Goal: Ask a question

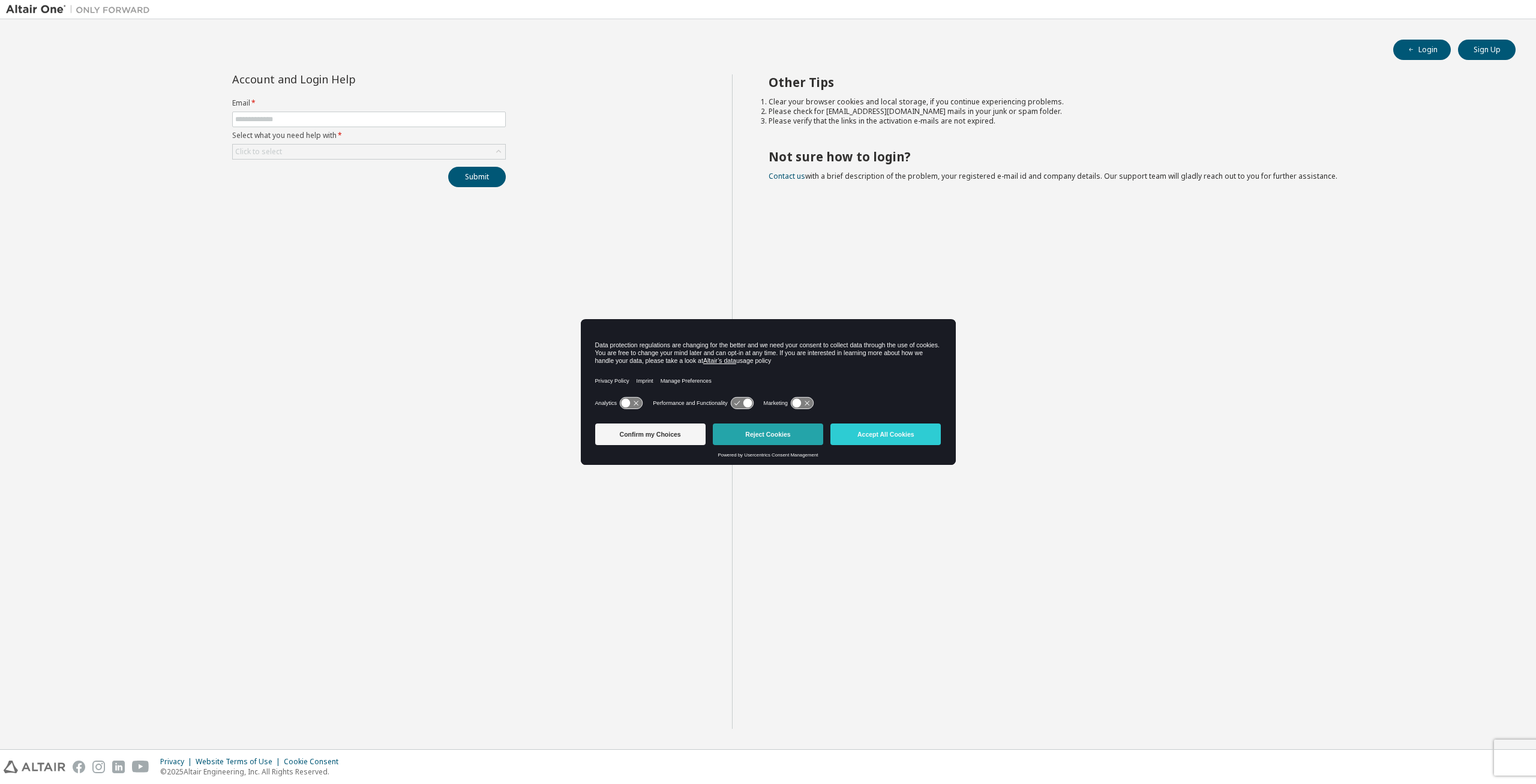
click at [773, 430] on button "Reject Cookies" at bounding box center [768, 434] width 111 height 22
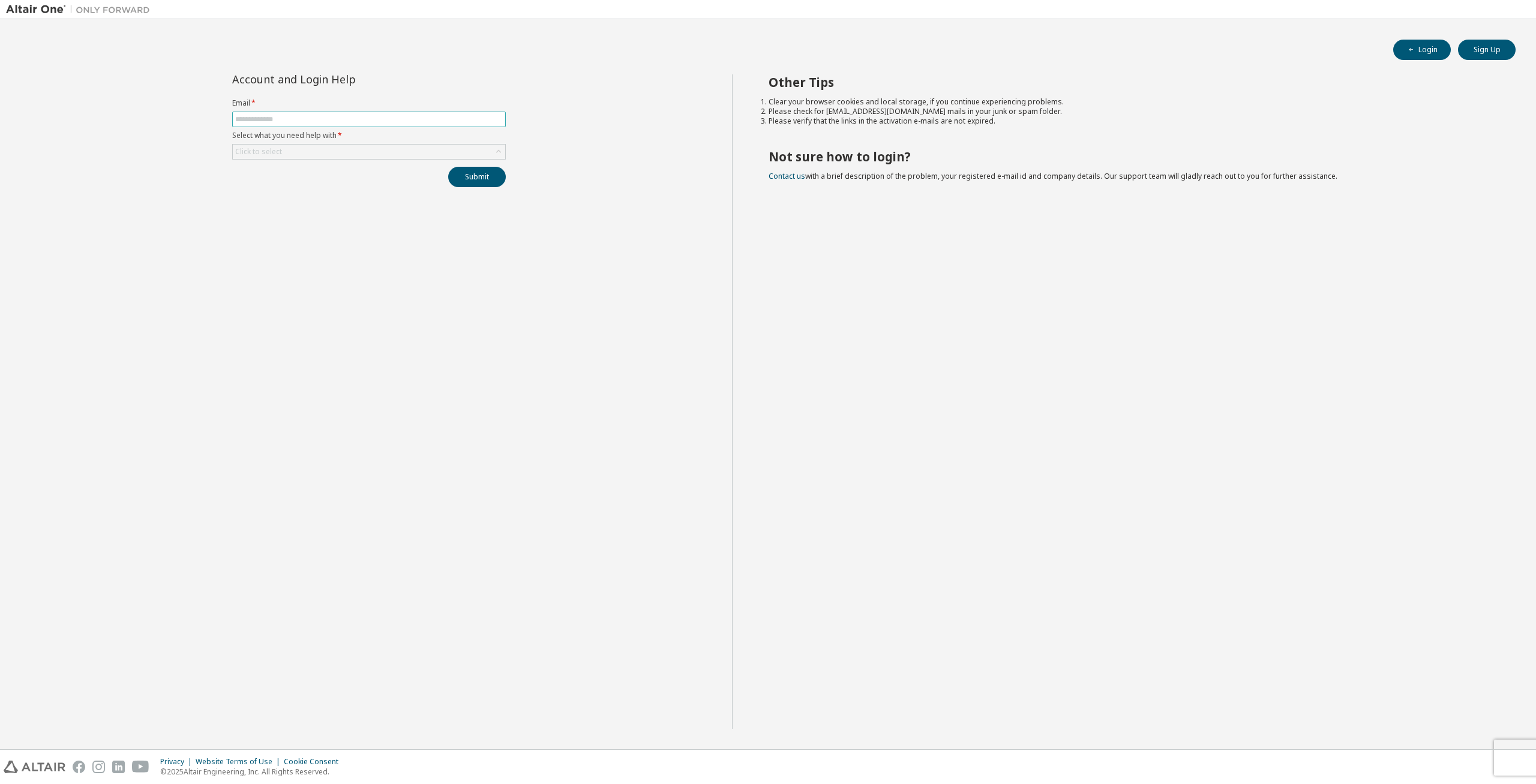
click at [292, 114] on span at bounding box center [368, 119] width 273 height 15
click at [292, 114] on input "text" at bounding box center [369, 119] width 268 height 9
paste input "**********"
type input "**********"
click at [392, 153] on div "Click to select" at bounding box center [369, 151] width 272 height 14
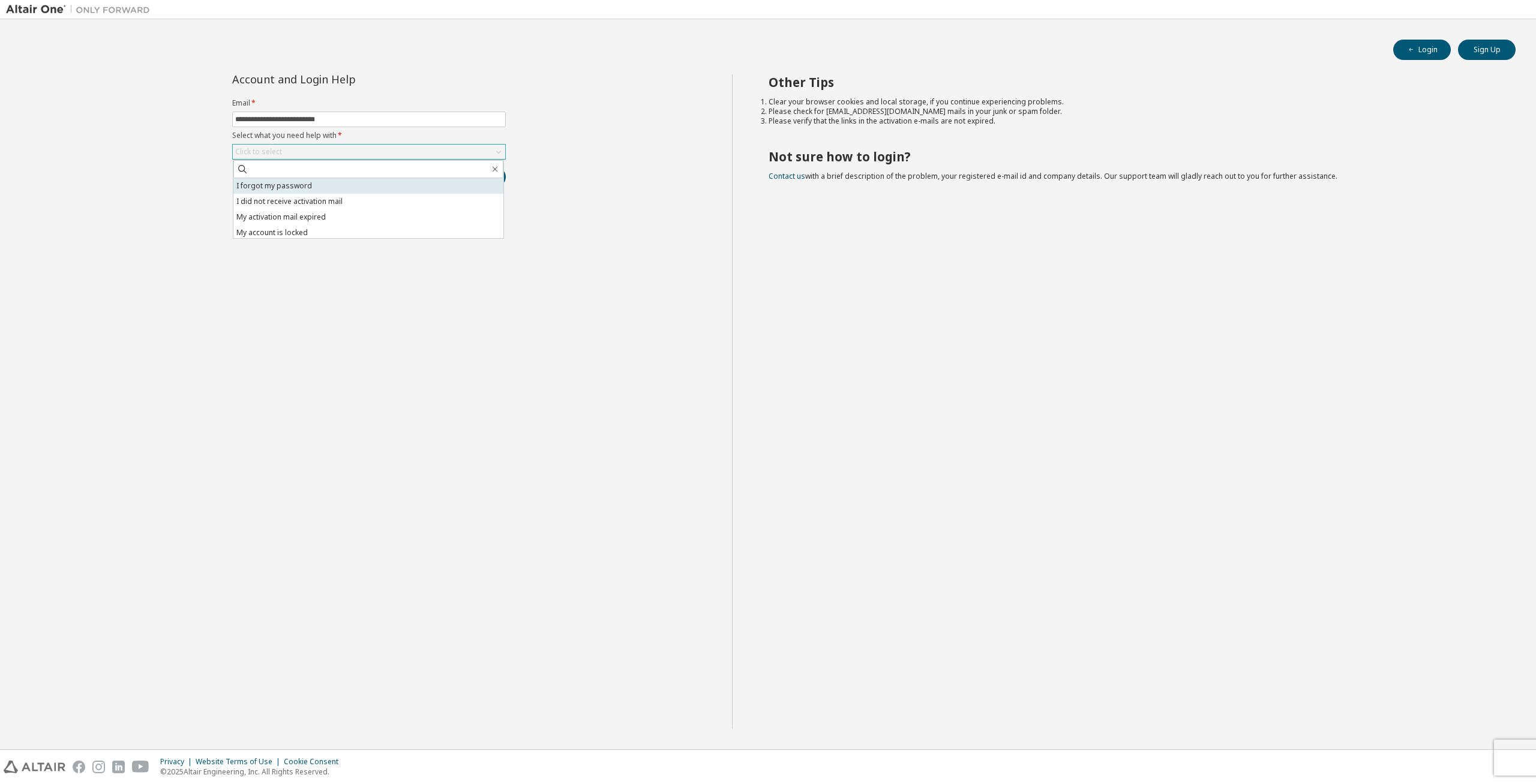
click at [317, 182] on li "I forgot my password" at bounding box center [368, 185] width 270 height 15
click at [375, 157] on div "I forgot my password" at bounding box center [369, 151] width 272 height 14
click at [334, 197] on li "I did not receive activation mail" at bounding box center [368, 201] width 270 height 15
click at [465, 174] on button "Submit" at bounding box center [477, 177] width 58 height 21
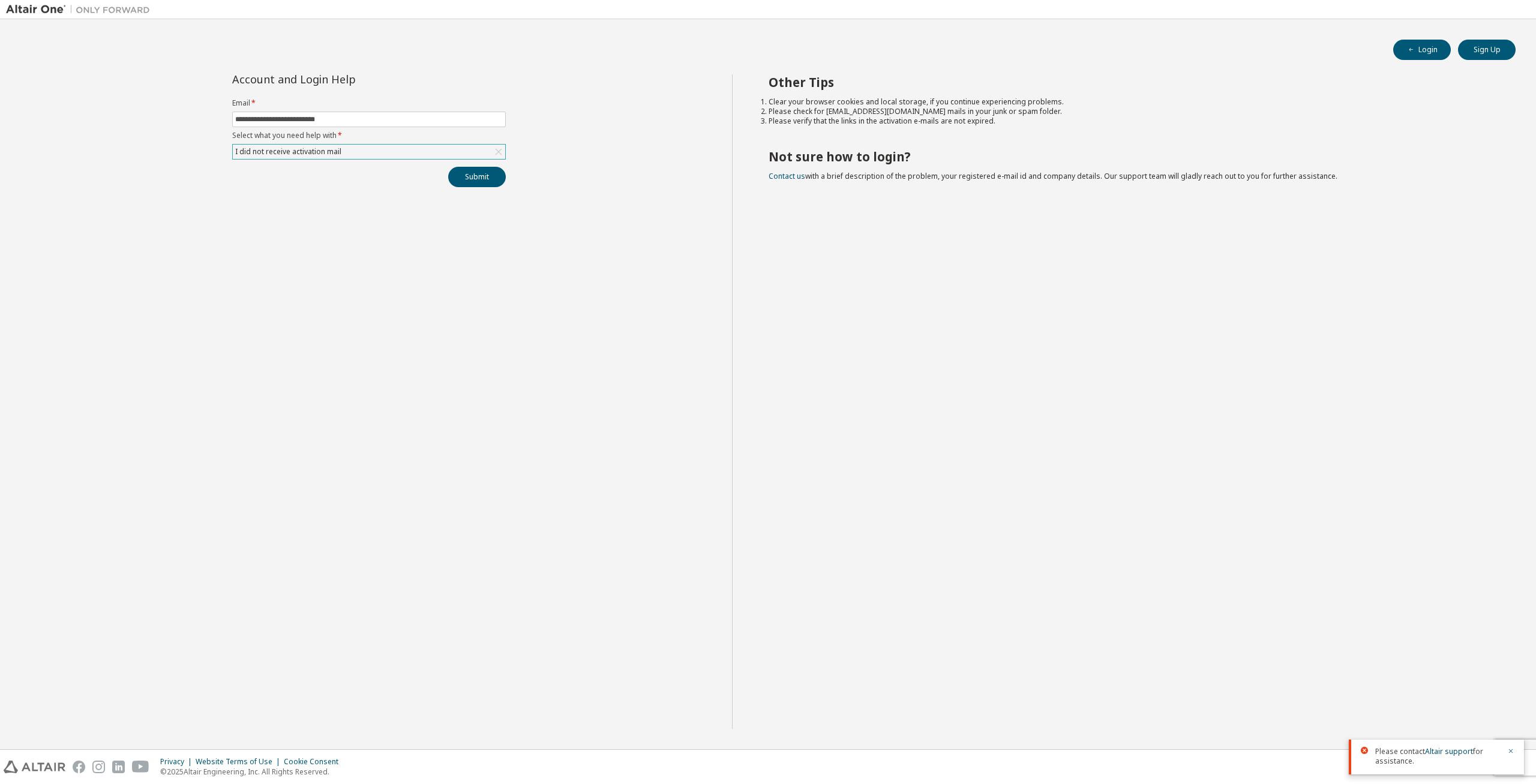
click at [483, 149] on div "I did not receive activation mail" at bounding box center [369, 151] width 272 height 14
click at [276, 188] on li "I forgot my password" at bounding box center [368, 185] width 270 height 15
click at [480, 186] on button "Submit" at bounding box center [477, 177] width 58 height 21
